Goal: Obtain resource: Obtain resource

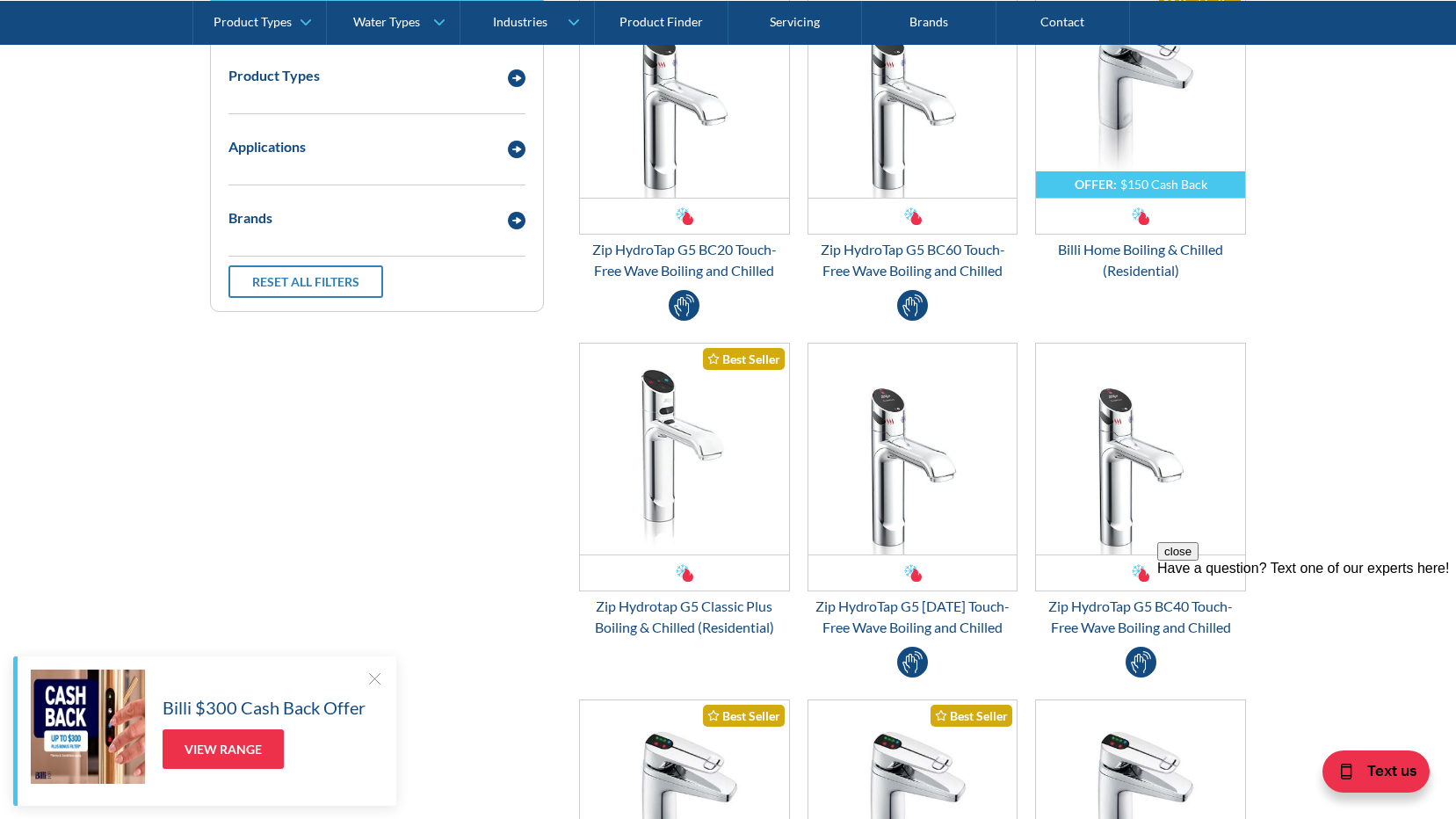
scroll to position [439, 0]
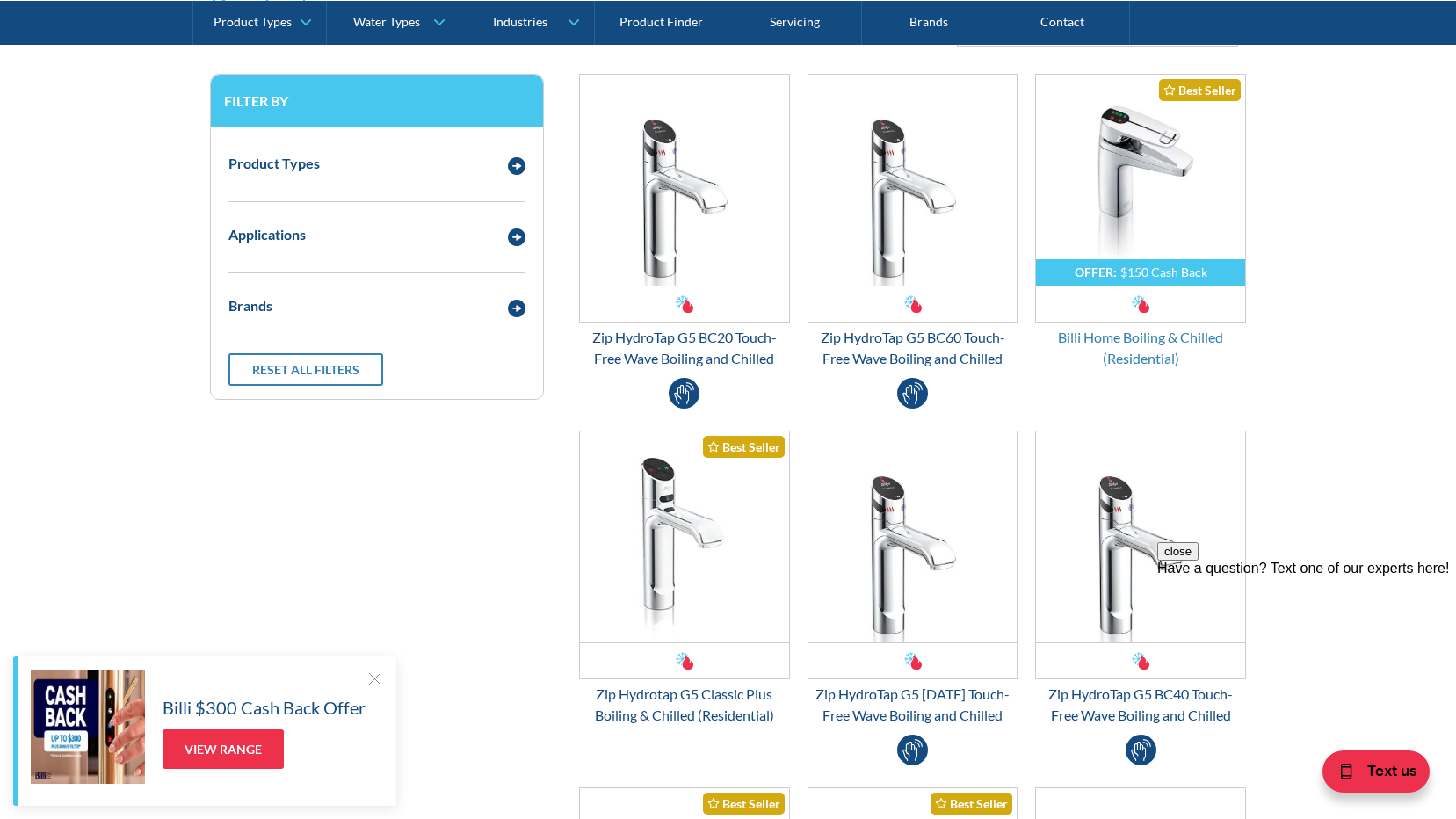
click at [1178, 336] on div "Billi Home Boiling & Chilled (Residential)" at bounding box center [1141, 347] width 211 height 42
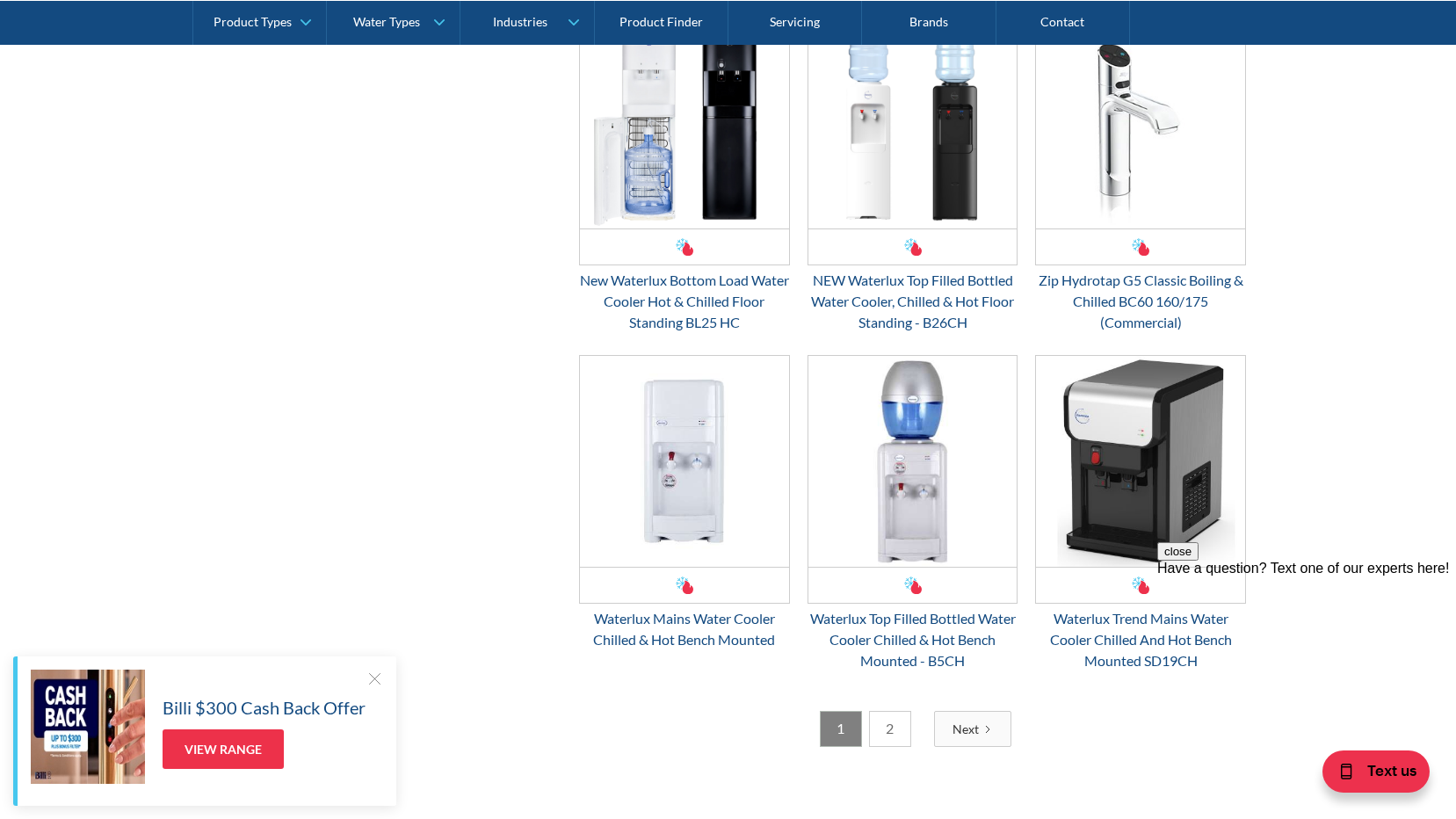
scroll to position [2548, 0]
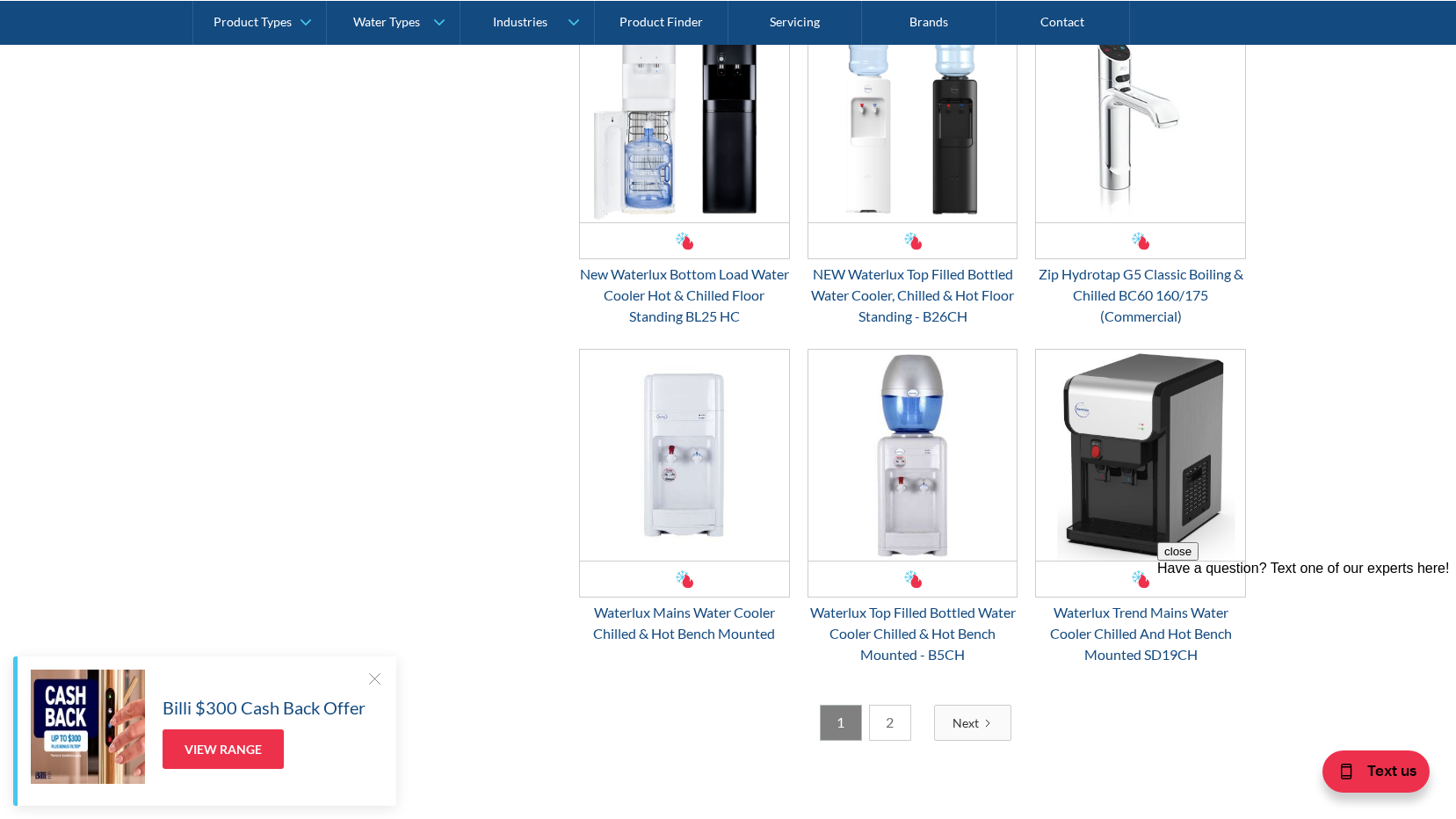
click at [973, 733] on link "Next" at bounding box center [972, 722] width 77 height 37
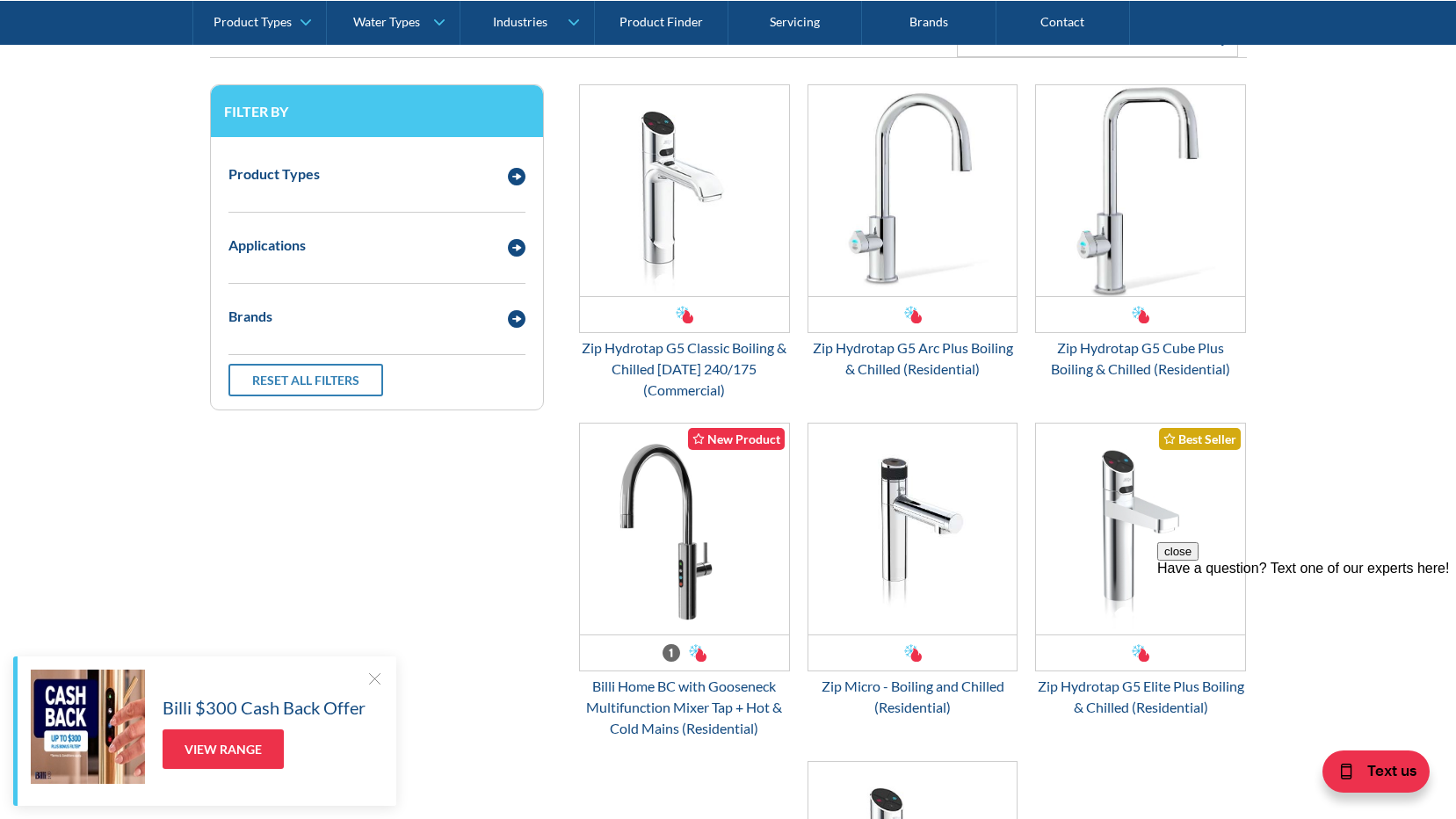
scroll to position [409, 0]
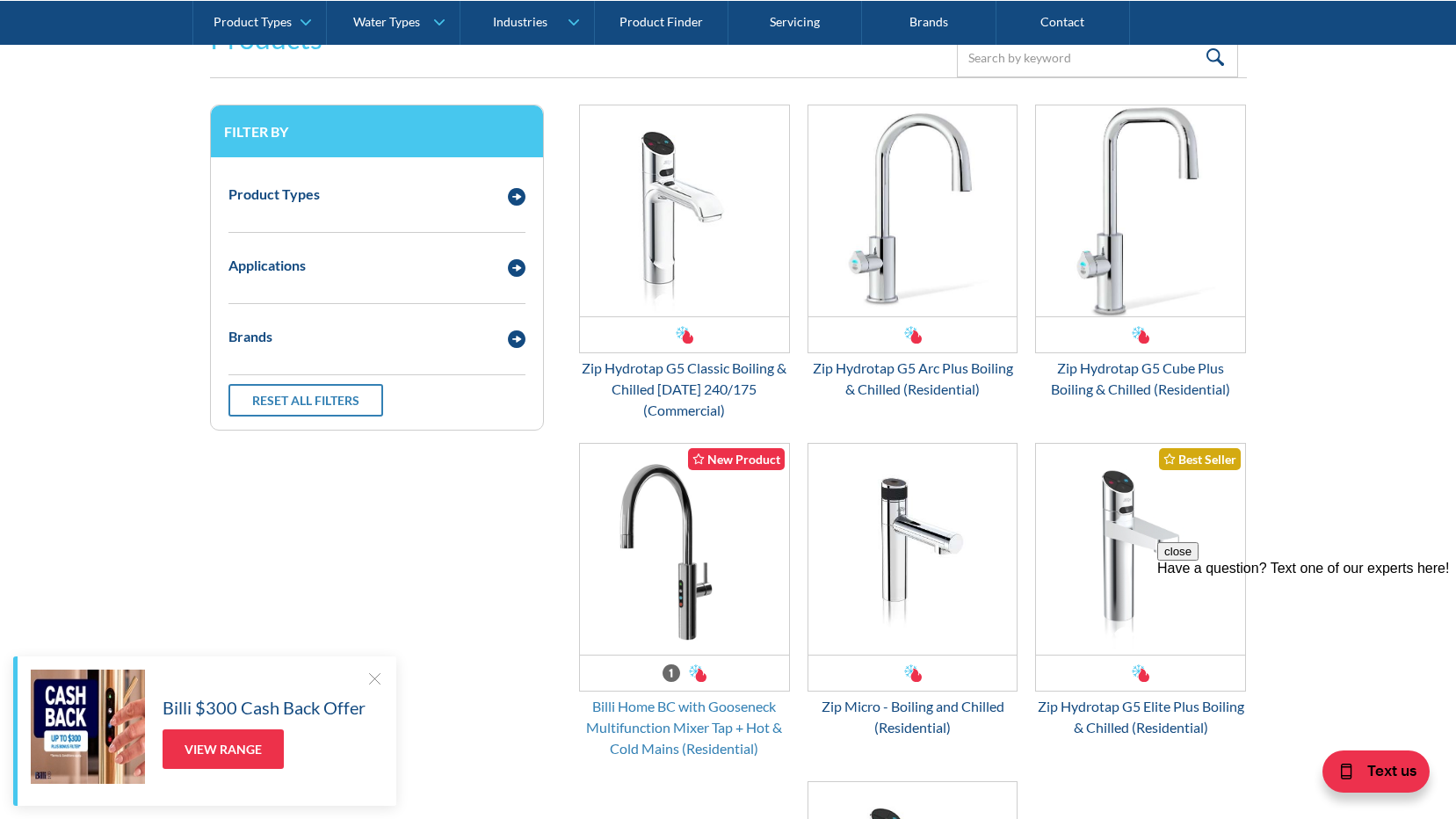
click at [722, 710] on div "Billi Home BC with Gooseneck Multifunction Mixer Tap + Hot & Cold Mains (Reside…" at bounding box center [685, 727] width 211 height 63
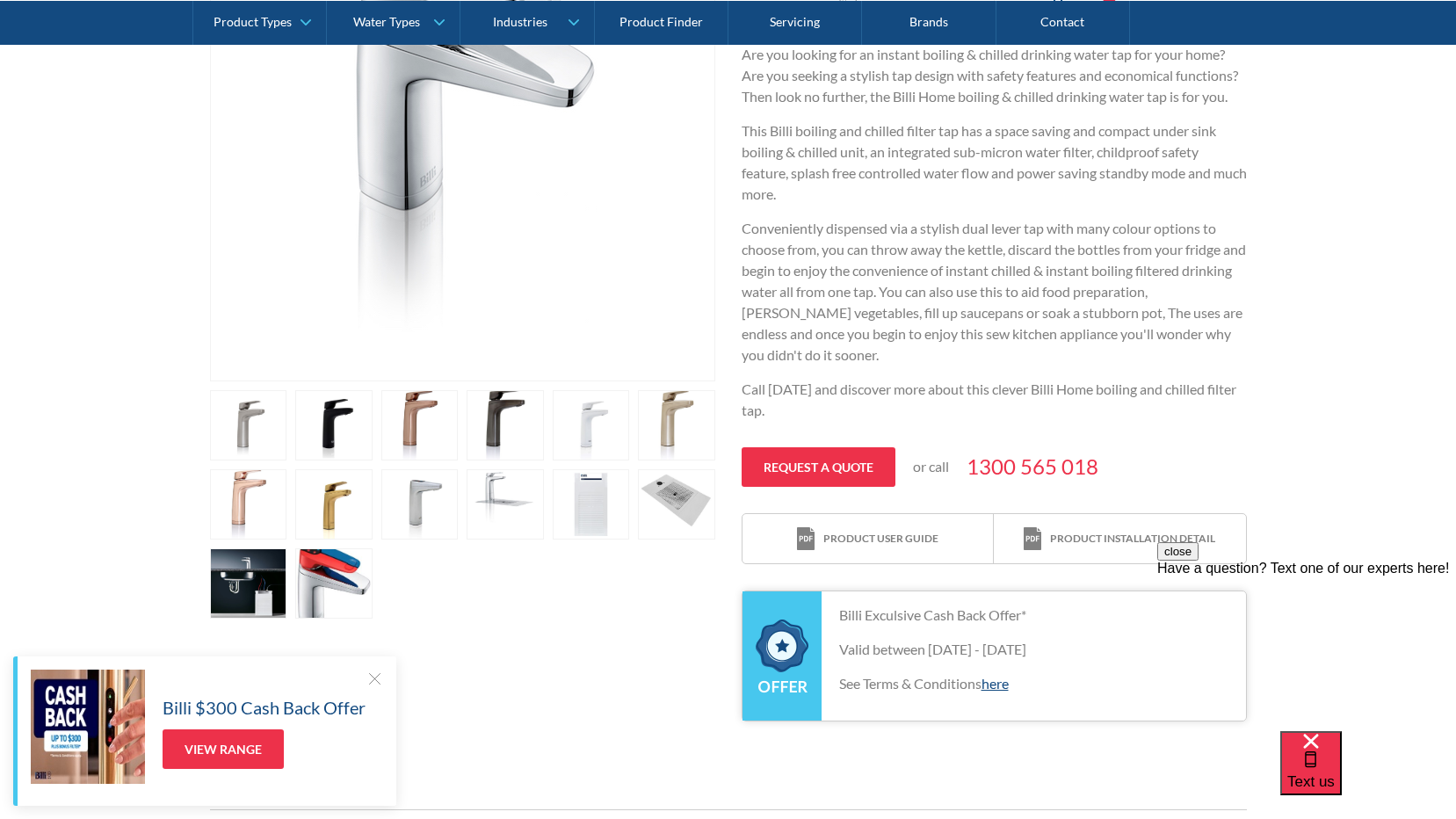
scroll to position [703, 0]
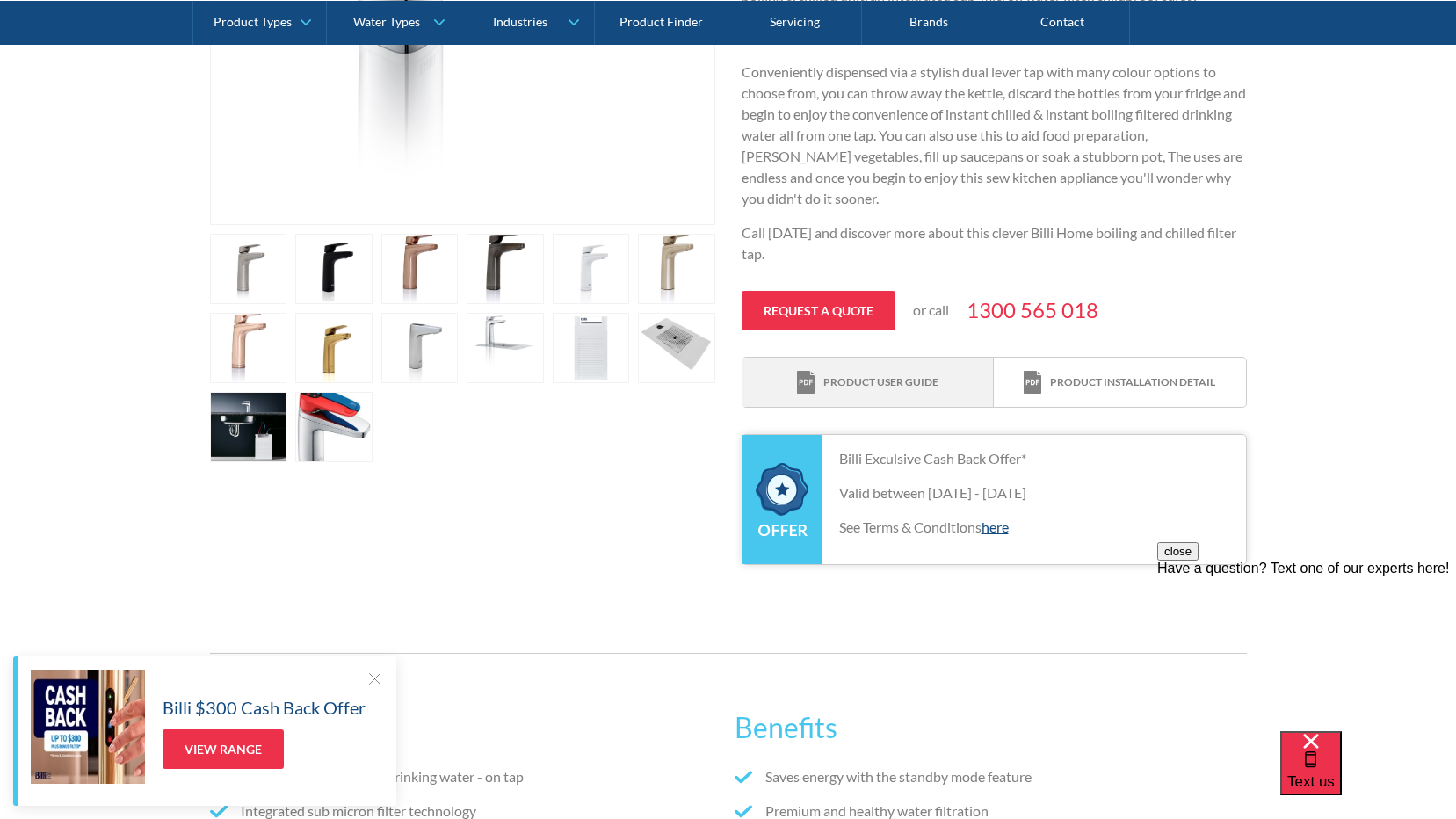
click at [892, 386] on div "Product user guide" at bounding box center [881, 382] width 115 height 16
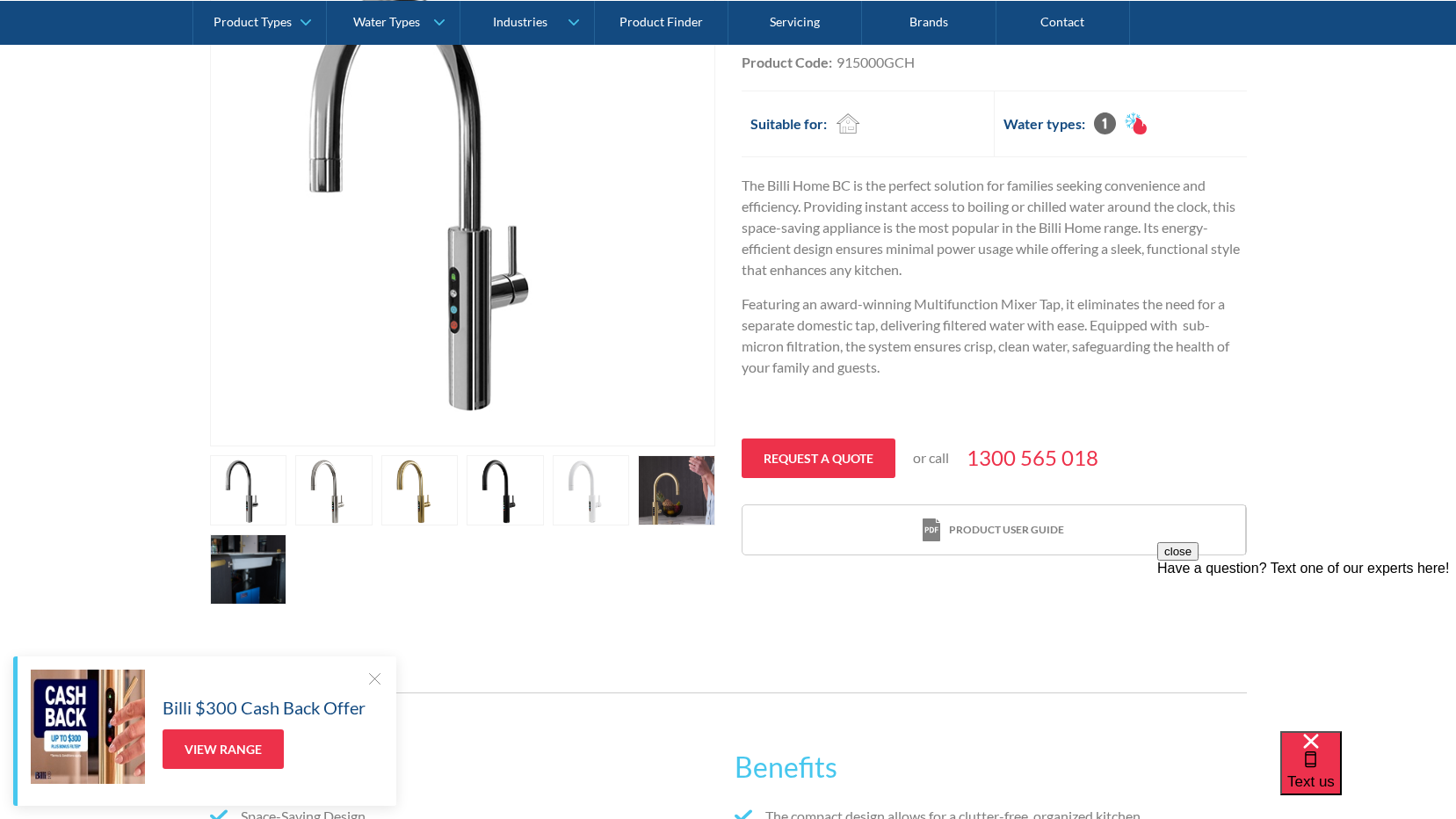
scroll to position [527, 0]
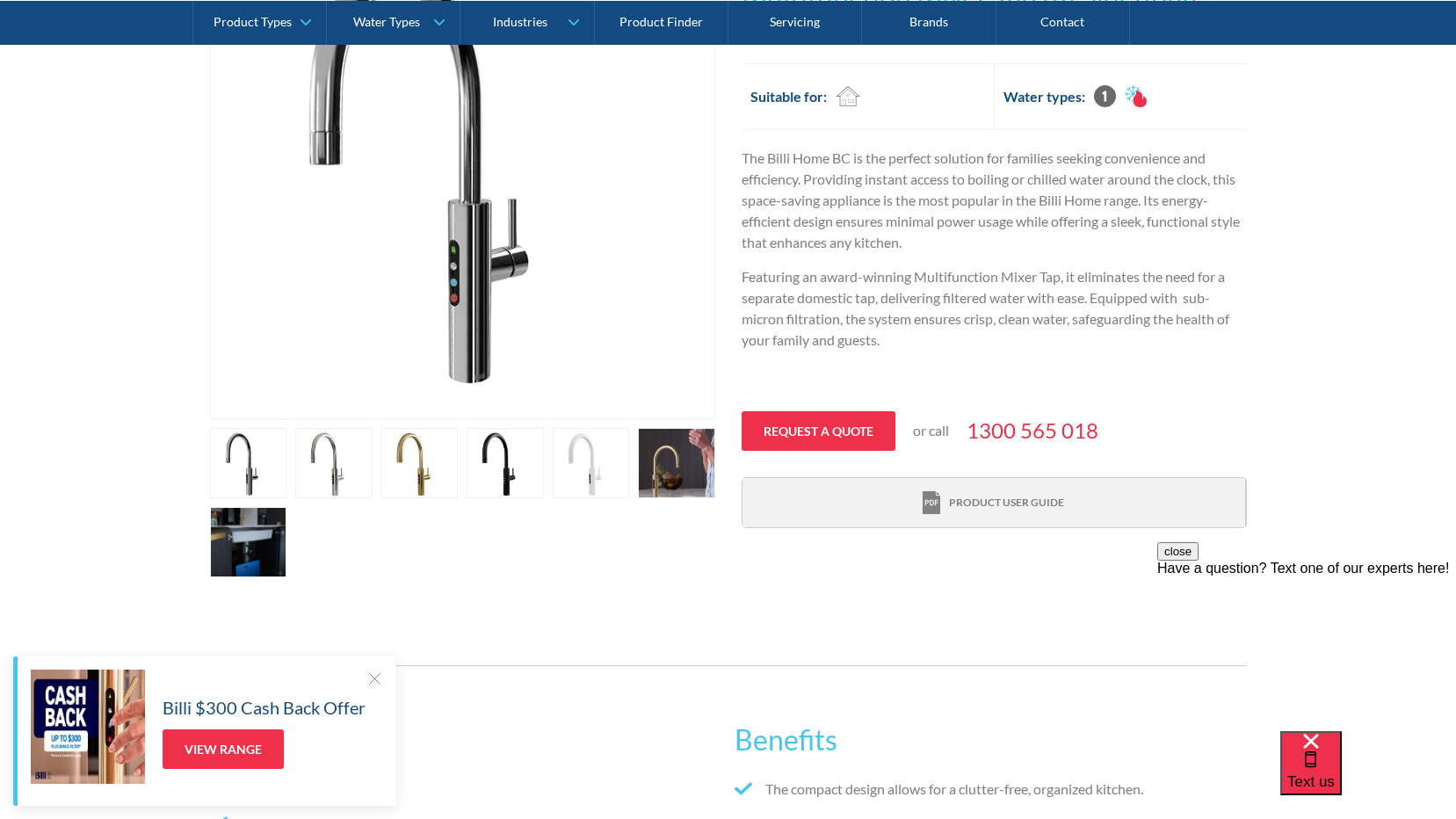
click at [1178, 510] on link "Product user guide" at bounding box center [993, 502] width 502 height 50
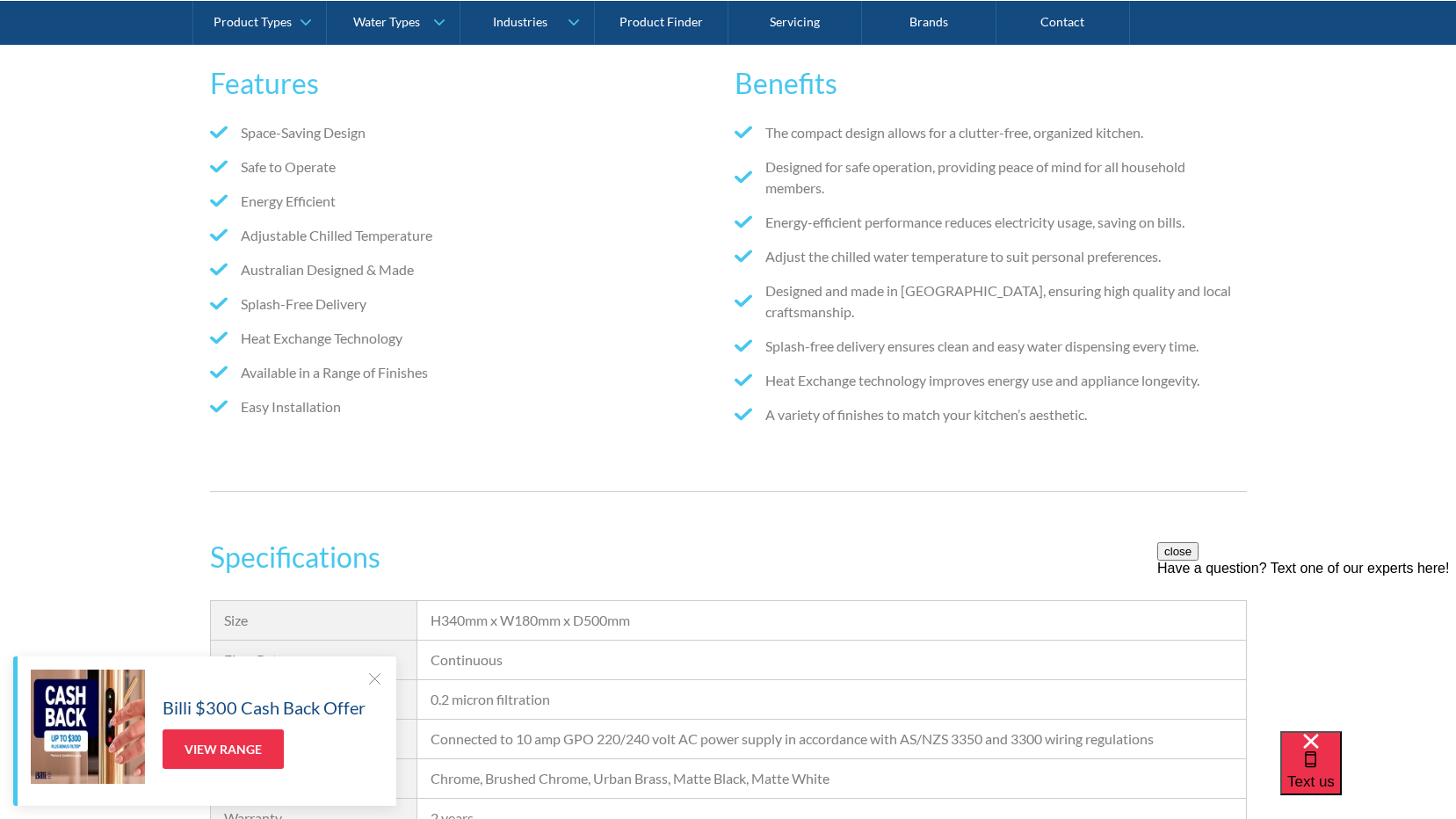
scroll to position [1142, 0]
